Goal: Transaction & Acquisition: Purchase product/service

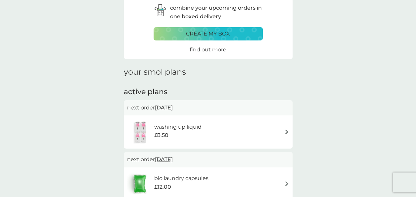
scroll to position [99, 0]
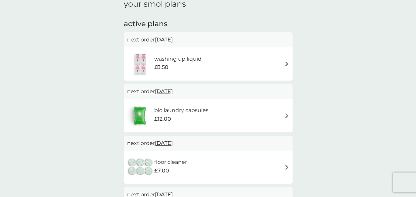
click at [284, 61] on div "washing up liquid £8.50" at bounding box center [208, 63] width 162 height 23
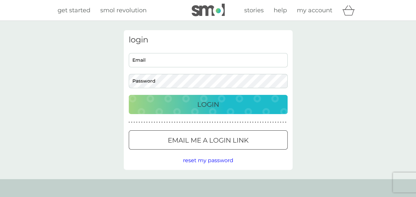
type input "home@jillthompson.net"
click at [230, 103] on div "Login" at bounding box center [209, 104] width 146 height 11
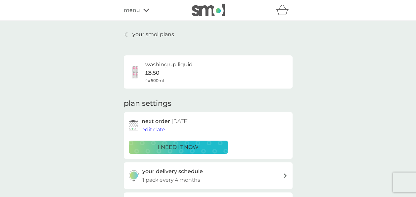
click at [205, 145] on div "i need it now" at bounding box center [178, 147] width 91 height 9
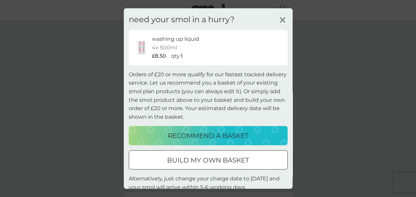
click at [208, 155] on p "build my own basket" at bounding box center [208, 160] width 82 height 11
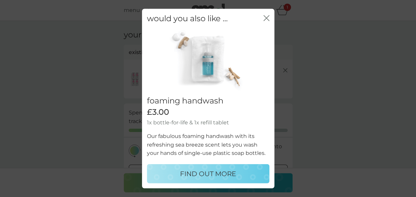
click at [264, 16] on icon "close" at bounding box center [267, 18] width 6 height 6
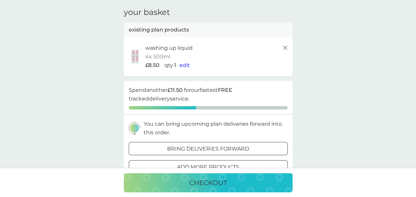
scroll to position [33, 0]
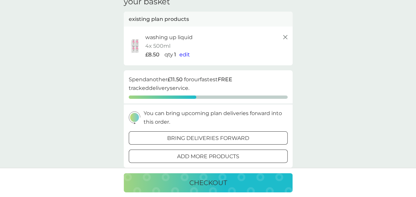
click at [228, 135] on p "bring deliveries forward" at bounding box center [208, 138] width 82 height 9
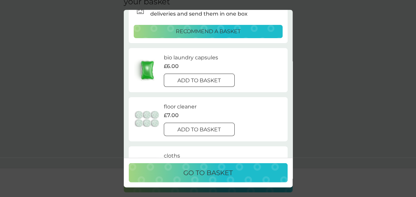
click at [212, 126] on p "add to basket" at bounding box center [199, 129] width 43 height 9
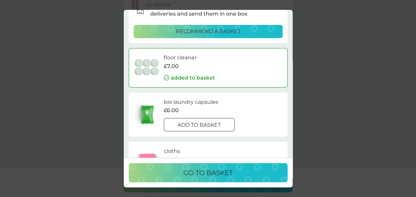
scroll to position [72, 0]
click at [238, 171] on div "go to basket" at bounding box center [209, 172] width 146 height 11
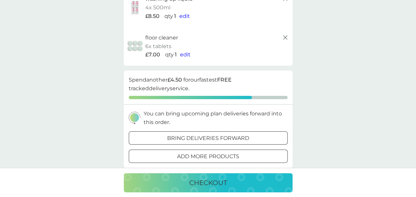
click at [230, 178] on div "checkout" at bounding box center [209, 182] width 156 height 11
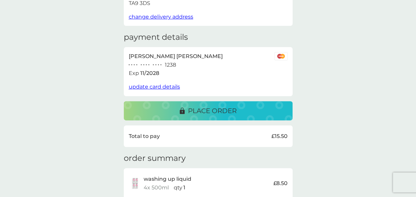
scroll to position [99, 0]
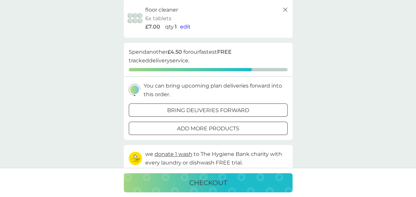
scroll to position [72, 0]
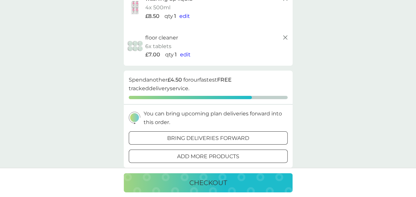
click at [184, 53] on span "edit" at bounding box center [185, 54] width 11 height 6
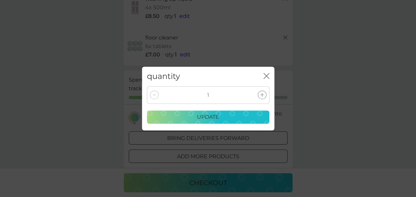
click at [261, 93] on icon at bounding box center [262, 95] width 4 height 4
click at [240, 113] on div "update" at bounding box center [208, 117] width 114 height 9
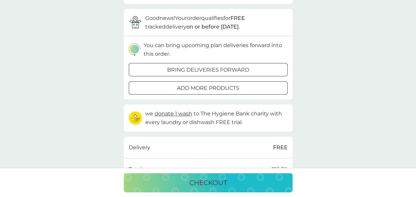
scroll to position [138, 0]
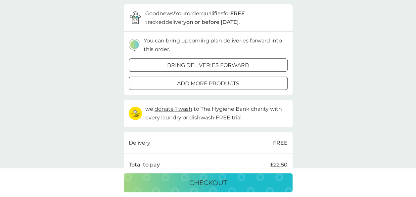
click at [233, 181] on div "checkout" at bounding box center [209, 182] width 156 height 11
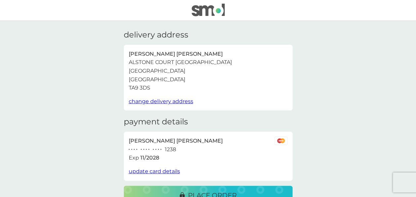
click at [224, 186] on button "place order" at bounding box center [208, 195] width 169 height 19
